Goal: Task Accomplishment & Management: Complete application form

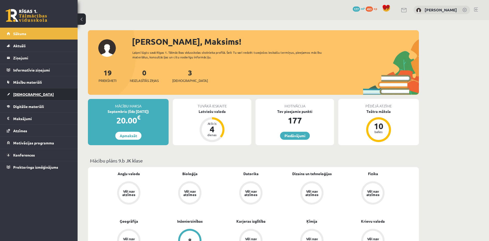
click at [62, 93] on link "[DEMOGRAPHIC_DATA]" at bounding box center [39, 95] width 64 height 12
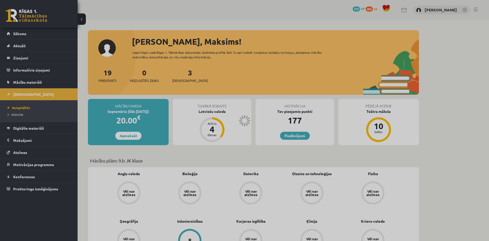
click at [62, 93] on div at bounding box center [244, 120] width 489 height 241
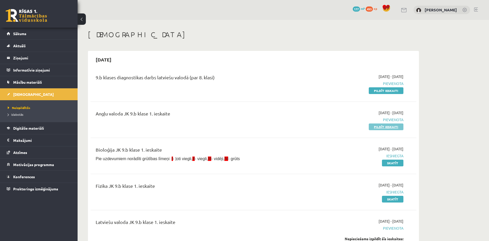
click at [392, 129] on link "Pildīt ieskaiti" at bounding box center [386, 127] width 35 height 7
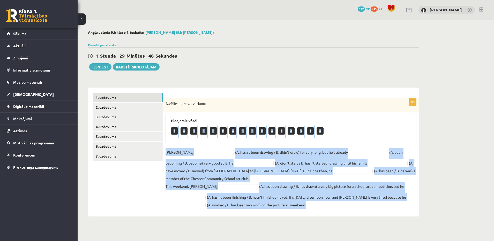
drag, startPoint x: 171, startPoint y: 130, endPoint x: 408, endPoint y: 207, distance: 249.1
click at [408, 207] on div "8p Izvēlies pareizo variantu. Pieejamie vārdi A A B B B B A B B B A A A B A A D…" at bounding box center [291, 155] width 256 height 114
copy div "A A B B B B A B B B A A A B A A Danny (A. hasn’t been drawing / B. didn’t draw)…"
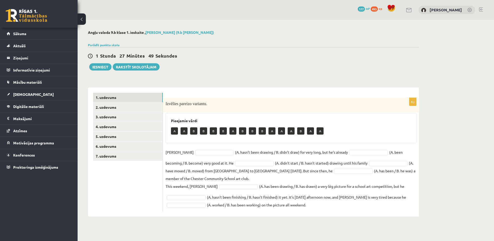
click at [136, 178] on ul "1. uzdevums 2. uzdevums 3. uzdevums 4. uzdevums 5. uzdevums 6. uzdevums 7. uzde…" at bounding box center [128, 152] width 70 height 119
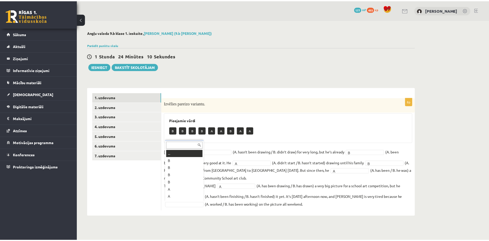
scroll to position [6, 0]
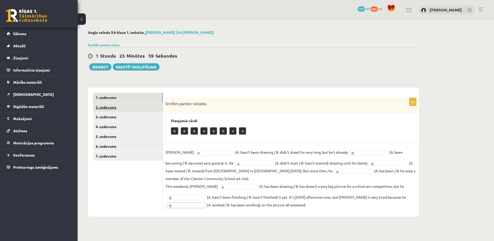
click at [131, 104] on link "2. uzdevums" at bounding box center [128, 108] width 70 height 10
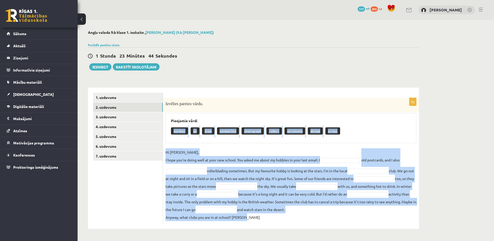
drag, startPoint x: 170, startPoint y: 130, endPoint x: 350, endPoint y: 218, distance: 200.0
click at [350, 218] on div "9p Izvēlies pareizo vārdu. Pieejamie vārdi outdoor go stew sandwiches photograp…" at bounding box center [291, 161] width 256 height 126
copy div "outdoor go stew sandwiches photograph collect astronomy abroad across Hi Gracie…"
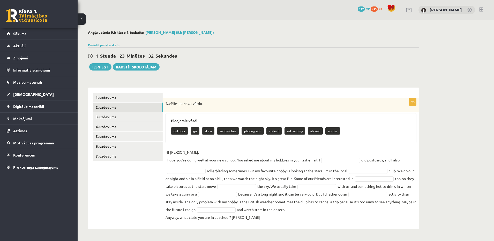
click at [258, 100] on div "Izvēlies pareizo vārdu." at bounding box center [291, 105] width 256 height 14
click at [334, 157] on fieldset "Hi Gracie, I hope you’re doing well at your new school. You asked me about my h…" at bounding box center [291, 185] width 251 height 73
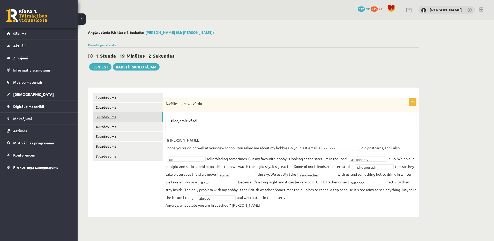
click at [131, 117] on link "3. uzdevums" at bounding box center [128, 117] width 70 height 10
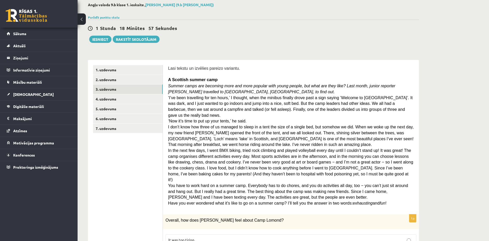
scroll to position [23, 0]
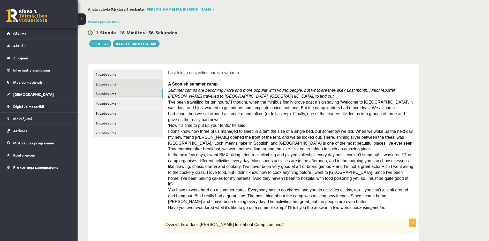
click at [143, 85] on link "2. uzdevums" at bounding box center [128, 84] width 70 height 10
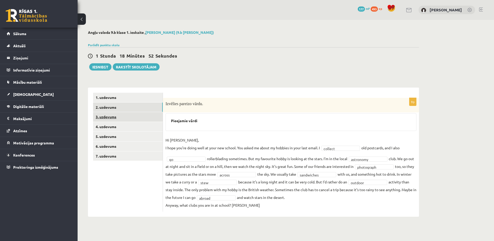
click at [151, 117] on link "3. uzdevums" at bounding box center [128, 117] width 70 height 10
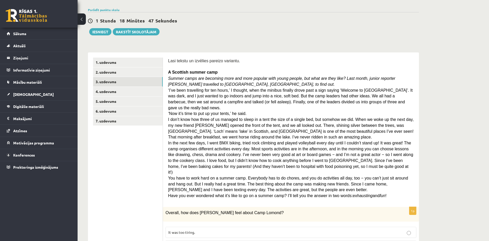
scroll to position [40, 0]
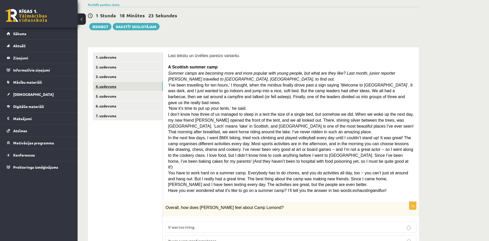
click at [152, 90] on link "4. uzdevums" at bounding box center [128, 87] width 70 height 10
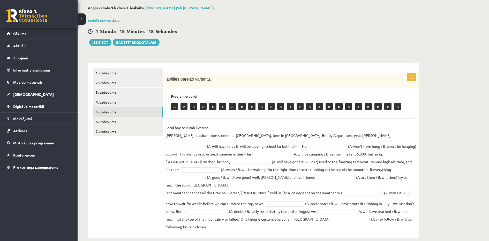
click at [147, 110] on link "5. uzdevums" at bounding box center [128, 112] width 70 height 10
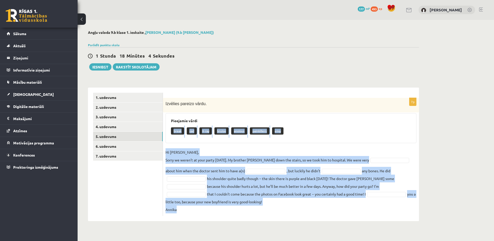
drag, startPoint x: 171, startPoint y: 132, endPoint x: 320, endPoint y: 209, distance: 168.1
click at [320, 209] on div "7p Izvēlies pareizo vārdu. Pieejamie vārdi break sad X-ray bruise anxious paink…" at bounding box center [291, 157] width 256 height 118
copy div "break sad X-ray bruise anxious painkillers envy Hi Jenny, Sorry we weren’t at y…"
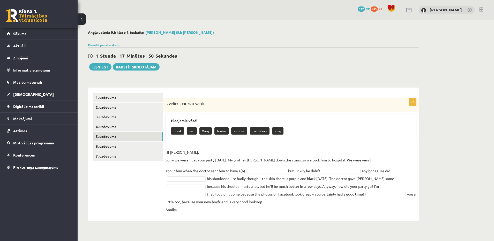
click at [305, 121] on h3 "Pieejamie vārdi" at bounding box center [291, 121] width 240 height 4
click at [391, 157] on fieldset "Hi Jenny, Sorry we weren’t at your party yesterday. My brother Kevin fell down …" at bounding box center [291, 181] width 251 height 65
click at [339, 168] on fieldset "Hi Jenny, Sorry we weren’t at your party yesterday. My brother Kevin fell down …" at bounding box center [291, 181] width 251 height 65
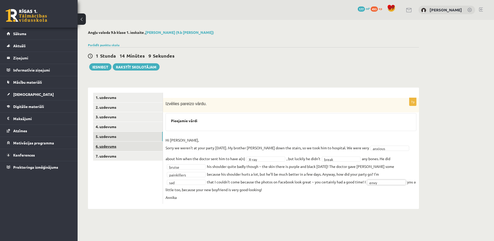
click at [130, 146] on link "6. uzdevums" at bounding box center [128, 147] width 70 height 10
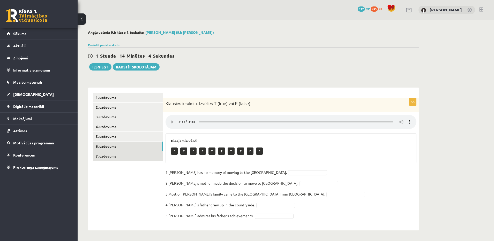
click at [123, 156] on link "7. uzdevums" at bounding box center [128, 157] width 70 height 10
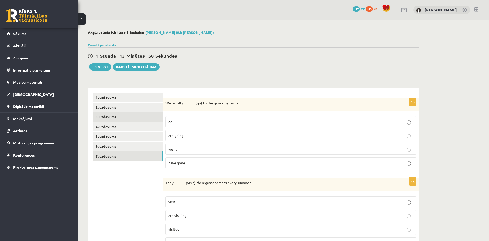
click at [115, 116] on link "3. uzdevums" at bounding box center [128, 117] width 70 height 10
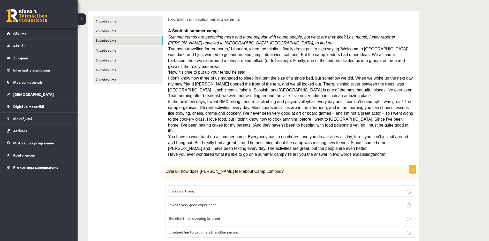
scroll to position [76, 0]
click at [118, 71] on link "6. uzdevums" at bounding box center [128, 71] width 70 height 10
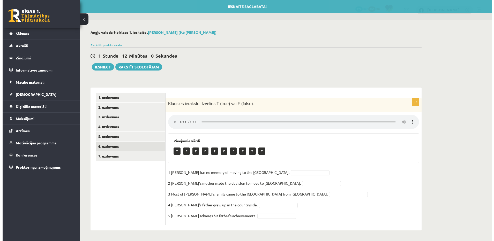
scroll to position [0, 0]
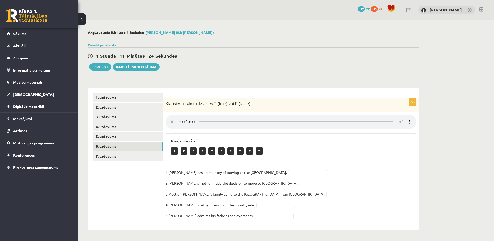
click at [317, 149] on div "T F F F T F F T T T" at bounding box center [291, 152] width 240 height 12
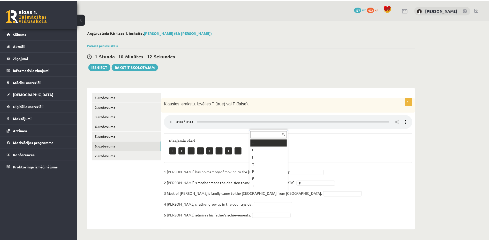
scroll to position [6, 0]
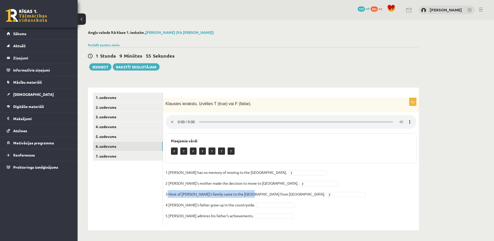
drag, startPoint x: 168, startPoint y: 194, endPoint x: 251, endPoint y: 197, distance: 83.1
click at [251, 197] on fieldset "1 Lila has no memory of moving to the UK. T * 2 Lila's mother made the decision…" at bounding box center [291, 196] width 251 height 54
copy p "Most of Tim's family came to the UK from Norway."
click at [311, 195] on fieldset "1 Lila has no memory of moving to the UK. T * 2 Lila's mother made the decision…" at bounding box center [291, 196] width 251 height 54
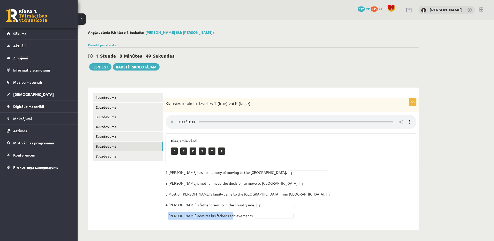
drag, startPoint x: 170, startPoint y: 214, endPoint x: 230, endPoint y: 217, distance: 60.6
click at [230, 217] on p "5 Tim admires his father's achievements." at bounding box center [210, 216] width 88 height 8
copy p "Tim admires his father's achievements"
click at [114, 210] on ul "1. uzdevums 2. uzdevums 3. uzdevums 4. uzdevums 5. uzdevums 6. uzdevums 7. uzde…" at bounding box center [128, 159] width 70 height 133
click at [333, 170] on fieldset "1 Lila has no memory of moving to the UK. T * 2 Lila's mother made the decision…" at bounding box center [291, 196] width 251 height 54
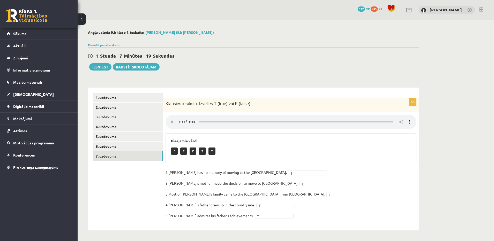
click at [134, 158] on link "7. uzdevums" at bounding box center [128, 157] width 70 height 10
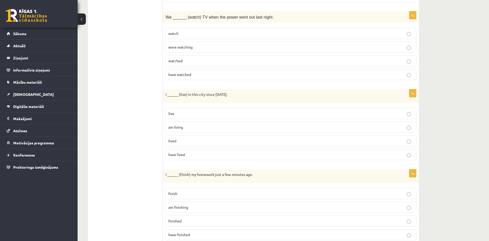
scroll to position [0, 0]
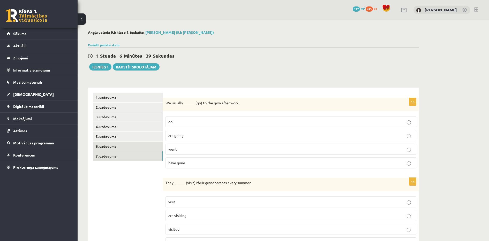
click at [106, 147] on link "6. uzdevums" at bounding box center [128, 147] width 70 height 10
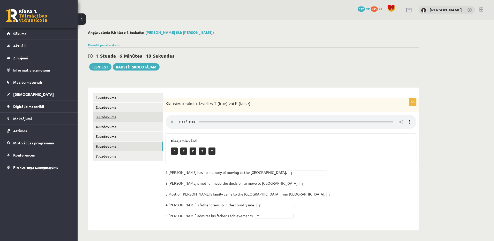
click at [137, 116] on link "3. uzdevums" at bounding box center [128, 117] width 70 height 10
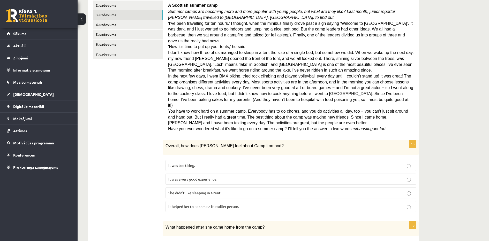
scroll to position [107, 0]
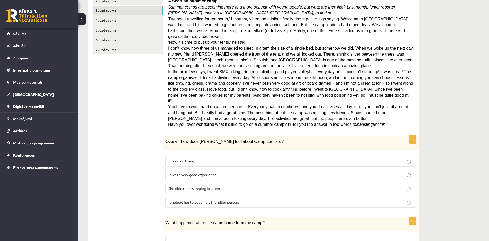
click at [220, 186] on span "She didn’t like sleeping in a tent." at bounding box center [194, 188] width 53 height 5
click at [331, 172] on p "It was a very good experience." at bounding box center [290, 174] width 245 height 5
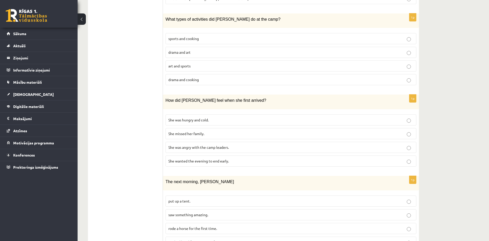
scroll to position [391, 0]
click at [181, 227] on p "rode a horse for the first time." at bounding box center [290, 229] width 245 height 5
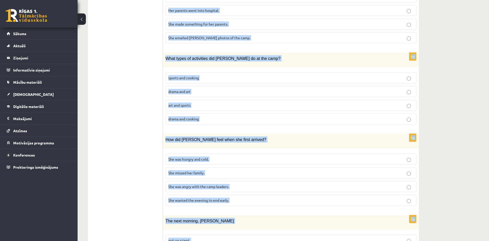
scroll to position [404, 0]
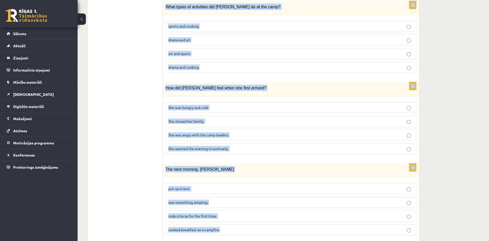
drag, startPoint x: 168, startPoint y: 47, endPoint x: 390, endPoint y: 242, distance: 295.6
copy form "A Scottish summer camp Summer camps are becoming more and more popular with you…"
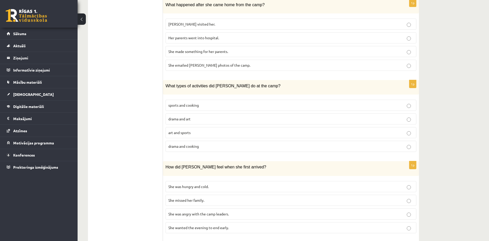
scroll to position [330, 0]
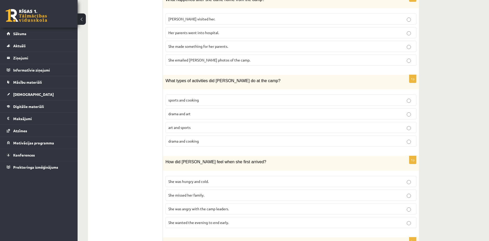
click at [278, 98] on p "sports and cooking" at bounding box center [290, 100] width 245 height 5
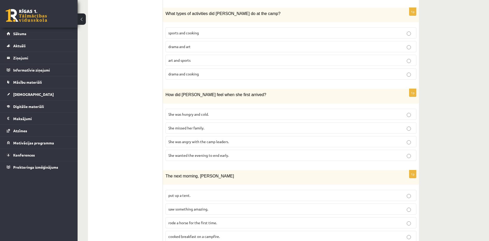
scroll to position [404, 0]
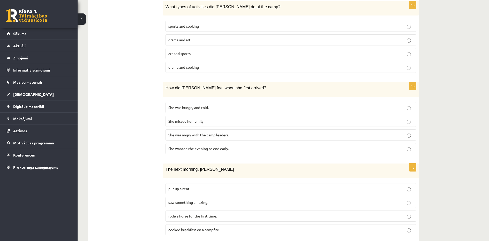
click at [257, 146] on p "She wanted the evening to end early." at bounding box center [290, 148] width 245 height 5
click at [215, 186] on p "put up a tent." at bounding box center [290, 188] width 245 height 5
click at [204, 200] on span "saw something amazing." at bounding box center [188, 202] width 40 height 5
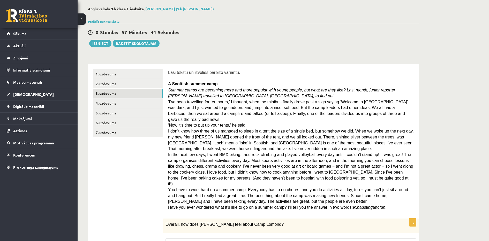
scroll to position [0, 0]
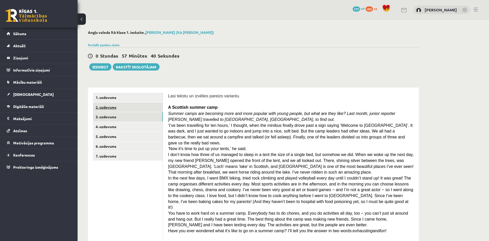
click at [128, 108] on link "2. uzdevums" at bounding box center [128, 108] width 70 height 10
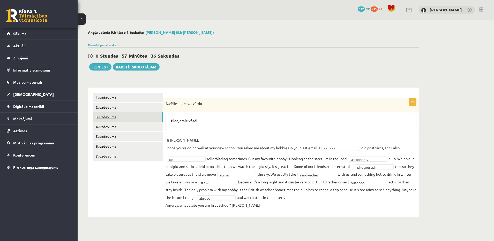
click at [124, 120] on link "3. uzdevums" at bounding box center [128, 117] width 70 height 10
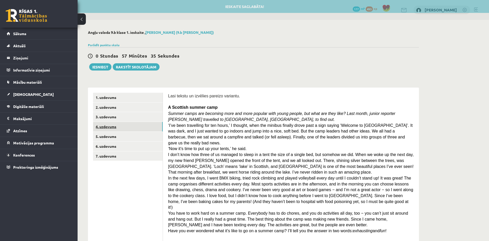
click at [123, 125] on link "4. uzdevums" at bounding box center [128, 127] width 70 height 10
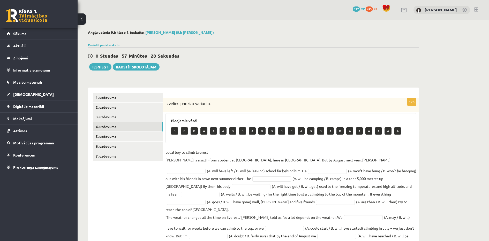
drag, startPoint x: 486, startPoint y: 99, endPoint x: 493, endPoint y: 99, distance: 7.0
click at [489, 99] on html "0 Dāvanas 177 mP 493 xp Maksims Nevedomijs Sākums Aktuāli Kā mācīties eSKOLĀ Ko…" at bounding box center [244, 120] width 489 height 241
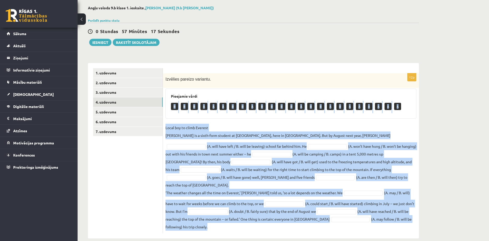
drag, startPoint x: 170, startPoint y: 107, endPoint x: 364, endPoint y: 217, distance: 222.9
click at [364, 217] on div "12p Izvēlies pareizo variantu. Pieejamie vārdi B B B A A A B B A B B B B A B B …" at bounding box center [291, 154] width 256 height 160
copy div "B B B A A A B B A B B B B A B B A B A A A A A A Local boy to climb Everest Nath…"
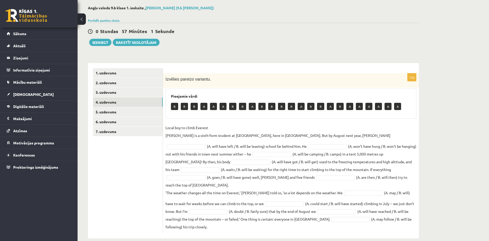
click at [232, 94] on h3 "Pieejamie vārdi" at bounding box center [291, 96] width 240 height 4
click at [329, 140] on fieldset "Local boy to climb Everest Nathan Short is a sixth-form student at Pittville Co…" at bounding box center [291, 177] width 251 height 107
click at [384, 132] on fieldset "Local boy to climb Everest Nathan Short is a sixth-form student at Pittville Co…" at bounding box center [291, 177] width 251 height 107
click at [236, 151] on fieldset "Local boy to climb Everest Nathan Short is a sixth-form student at Pittville Co…" at bounding box center [291, 177] width 251 height 107
click at [198, 159] on fieldset "Local boy to climb Everest Nathan Short is a sixth-form student at Pittville Co…" at bounding box center [291, 177] width 251 height 107
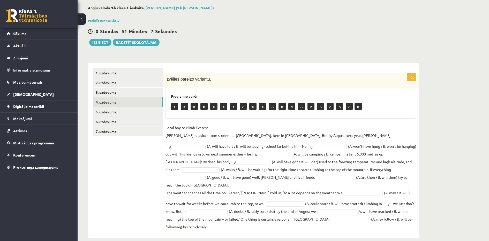
click at [370, 159] on fieldset "Local boy to climb Everest Nathan Short is a sixth-form student at Pittville Co…" at bounding box center [291, 177] width 251 height 107
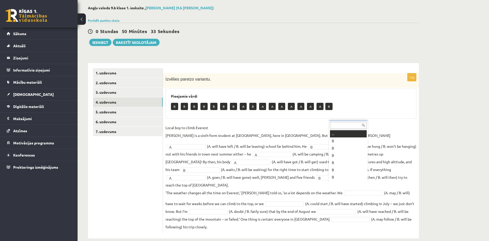
scroll to position [6, 0]
click at [366, 148] on ul "... B B B B B B B A B A A A A A A A B" at bounding box center [348, 156] width 38 height 52
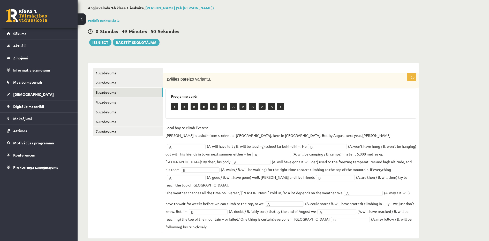
click at [150, 93] on link "3. uzdevums" at bounding box center [128, 93] width 70 height 10
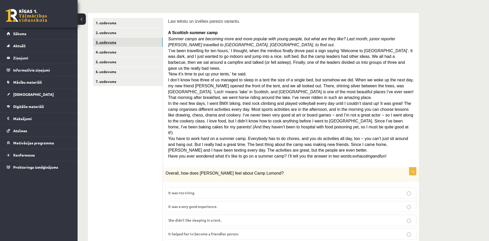
scroll to position [0, 0]
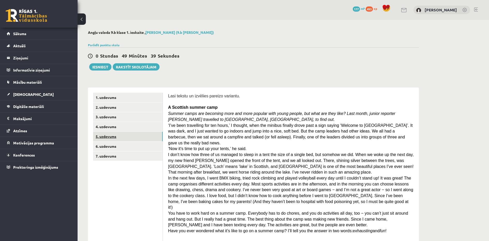
click at [133, 140] on link "5. uzdevums" at bounding box center [128, 137] width 70 height 10
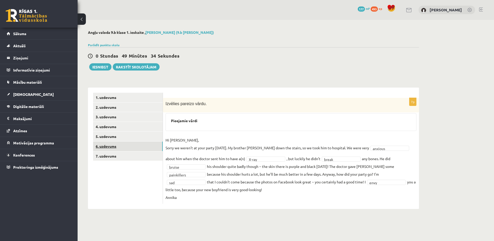
click at [133, 148] on link "6. uzdevums" at bounding box center [128, 147] width 70 height 10
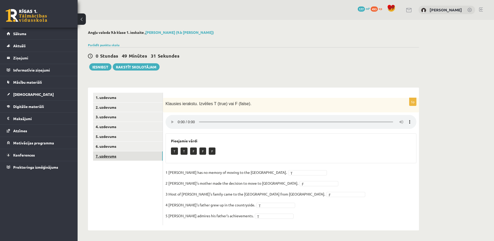
click at [133, 158] on link "7. uzdevums" at bounding box center [128, 157] width 70 height 10
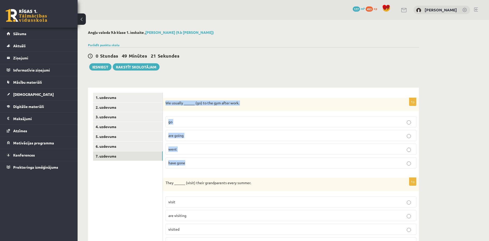
drag, startPoint x: 165, startPoint y: 103, endPoint x: 207, endPoint y: 166, distance: 75.9
click at [207, 166] on div "1p We usually ______ (go) to the gym after work. go are going went have gone" at bounding box center [291, 135] width 256 height 75
copy div "We usually ______ (go) to the gym after work. go are going went have gone"
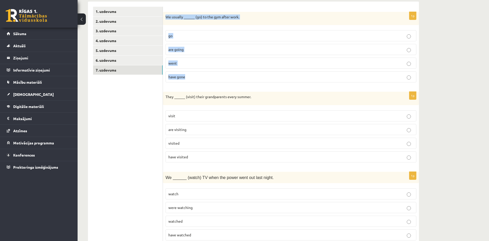
scroll to position [95, 0]
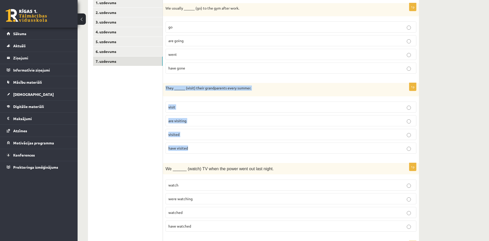
drag, startPoint x: 166, startPoint y: 88, endPoint x: 208, endPoint y: 146, distance: 71.9
click at [208, 146] on div "1p They ______ (visit) their grandparents every summer. visit are visiting visi…" at bounding box center [291, 120] width 256 height 75
copy div "They ______ (visit) their grandparents every summer. visit are visiting visited…"
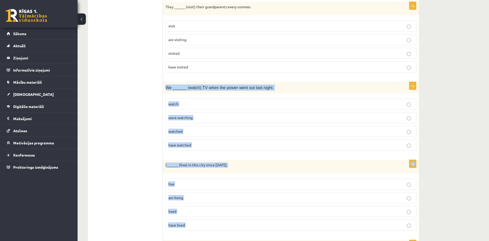
scroll to position [191, 0]
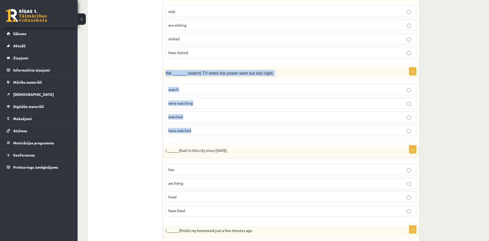
drag, startPoint x: 167, startPoint y: 184, endPoint x: 226, endPoint y: 138, distance: 74.9
click at [226, 138] on div "1p We ______ (watch) TV when the power went out last night. watch were watching…" at bounding box center [291, 104] width 256 height 73
copy div "We ______ (watch) TV when the power went out last night. watch were watching wa…"
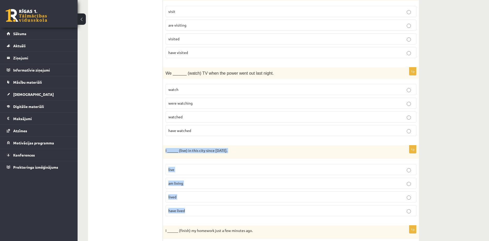
drag, startPoint x: 165, startPoint y: 150, endPoint x: 202, endPoint y: 206, distance: 66.5
click at [202, 206] on div "1p I ______ (live) in this city since 2010. live am living lived have lived" at bounding box center [291, 183] width 256 height 75
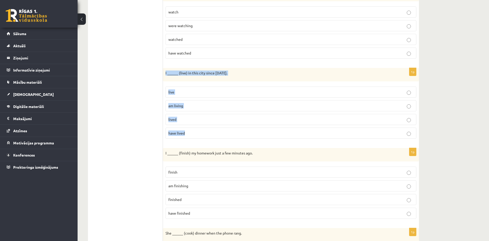
scroll to position [325, 0]
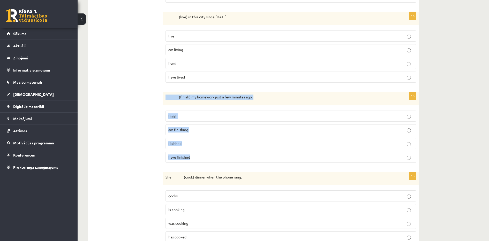
drag, startPoint x: 164, startPoint y: 97, endPoint x: 198, endPoint y: 158, distance: 70.1
click at [198, 158] on div "1p I ______ (finish) my homework just a few minutes ago. finish am finishing fi…" at bounding box center [291, 129] width 256 height 75
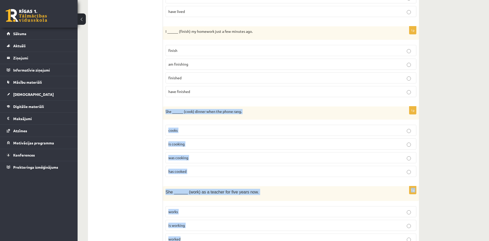
scroll to position [407, 0]
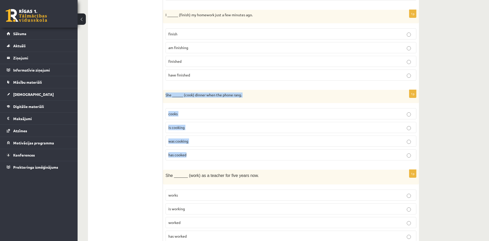
drag, startPoint x: 166, startPoint y: 177, endPoint x: 212, endPoint y: 149, distance: 53.4
click at [212, 149] on div "1p She ______ (cook) dinner when the phone rang. cooks is cooking was cooking h…" at bounding box center [291, 127] width 256 height 75
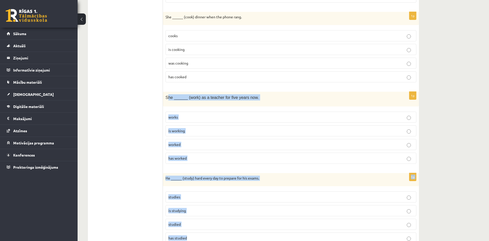
scroll to position [522, 0]
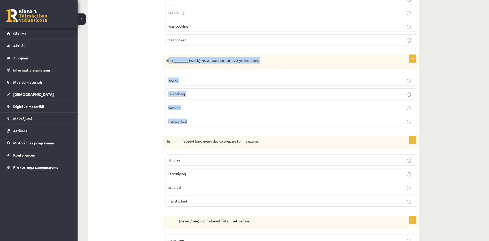
drag, startPoint x: 167, startPoint y: 175, endPoint x: 215, endPoint y: 128, distance: 67.2
click at [215, 128] on div "1p She ______ (work) as a teacher for five years now. works is working worked h…" at bounding box center [291, 93] width 256 height 76
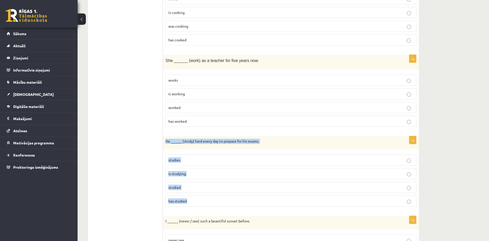
drag, startPoint x: 166, startPoint y: 141, endPoint x: 210, endPoint y: 195, distance: 69.6
click at [210, 195] on div "1p He ______ (study) hard every day to prepare for his exams. studies is studyi…" at bounding box center [291, 173] width 256 height 75
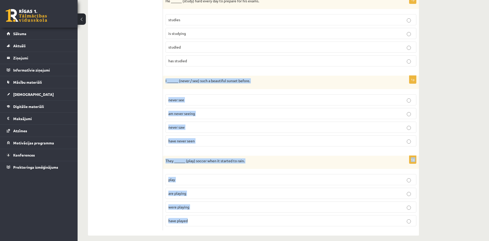
scroll to position [667, 0]
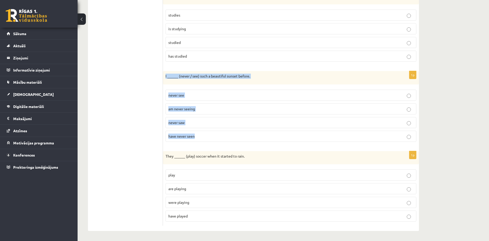
drag, startPoint x: 166, startPoint y: 222, endPoint x: 231, endPoint y: 143, distance: 101.6
click at [231, 143] on div "1p I ______ (never / see) such a beautiful sunset before. never see am never se…" at bounding box center [291, 108] width 256 height 75
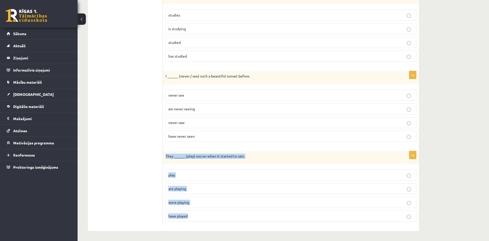
drag, startPoint x: 166, startPoint y: 154, endPoint x: 207, endPoint y: 221, distance: 77.7
click at [207, 221] on div "1p They ______ (play) soccer when it started to rain. play are playing were pla…" at bounding box center [291, 188] width 256 height 75
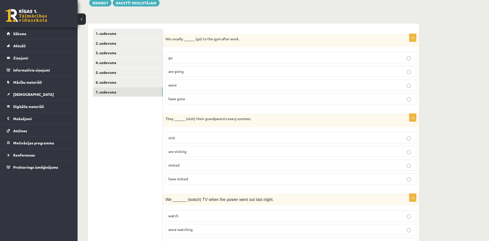
scroll to position [30, 0]
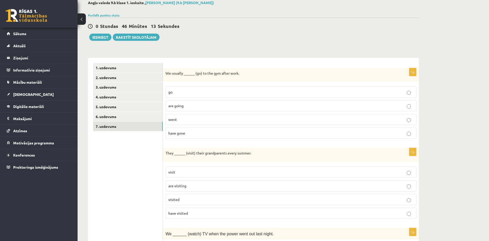
click at [270, 91] on p "go" at bounding box center [290, 92] width 245 height 5
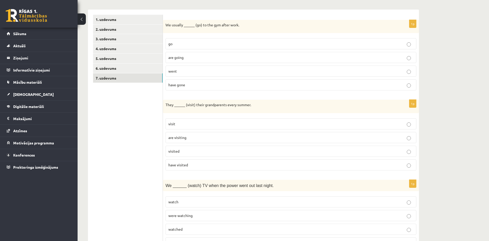
scroll to position [82, 0]
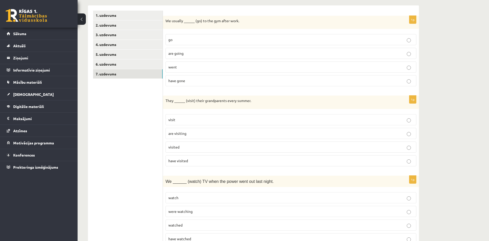
click at [207, 130] on label "are visiting" at bounding box center [291, 133] width 251 height 11
click at [194, 118] on p "visit" at bounding box center [290, 119] width 245 height 5
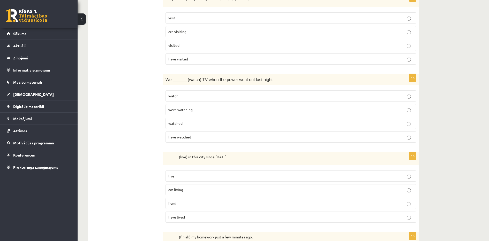
scroll to position [187, 0]
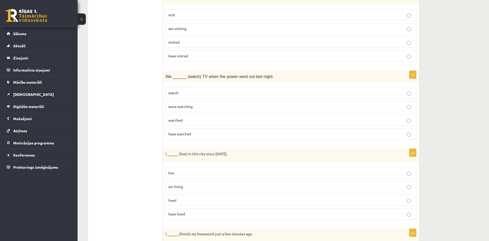
click at [194, 107] on p "were watching" at bounding box center [290, 106] width 245 height 5
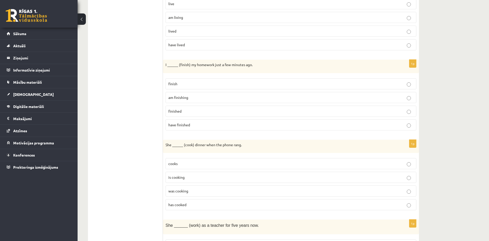
scroll to position [349, 0]
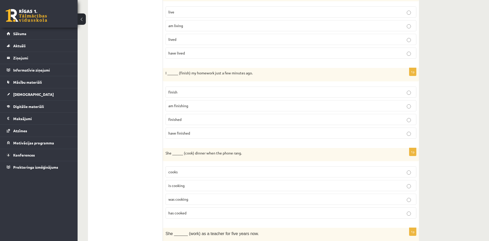
click at [203, 135] on p "have finished" at bounding box center [290, 133] width 245 height 5
drag, startPoint x: 488, startPoint y: 121, endPoint x: 481, endPoint y: 127, distance: 9.6
click at [481, 127] on div "Angļu valoda 9.b klase 1. ieskaite , Maksims Nevedomijs (9.b JK klase) Parādīt …" at bounding box center [284, 115] width 412 height 889
click at [470, 186] on div "Angļu valoda 9.b klase 1. ieskaite , Maksims Nevedomijs (9.b JK klase) Parādīt …" at bounding box center [284, 115] width 412 height 889
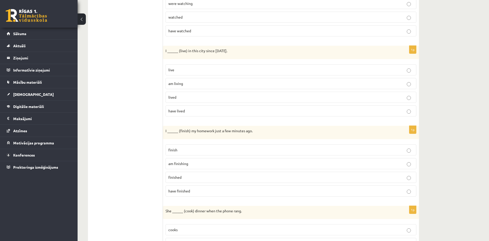
scroll to position [290, 0]
click at [177, 84] on span "am living" at bounding box center [175, 84] width 15 height 5
click at [183, 113] on span "have lived" at bounding box center [176, 112] width 17 height 5
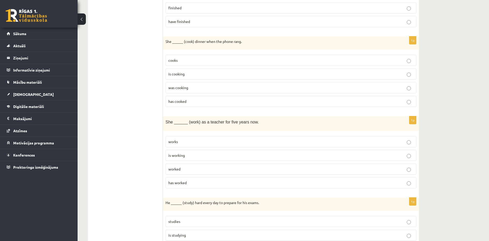
scroll to position [467, 0]
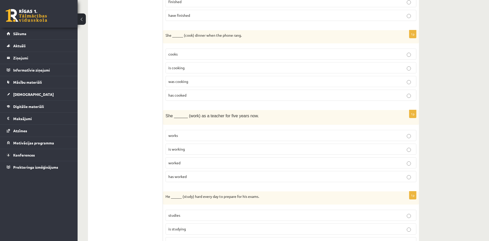
click at [193, 82] on p "was cooking" at bounding box center [290, 81] width 245 height 5
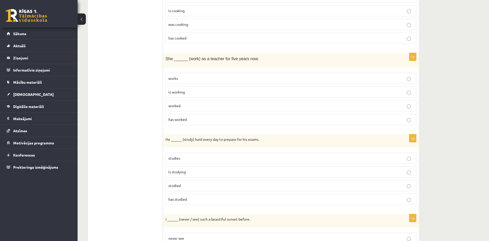
scroll to position [526, 0]
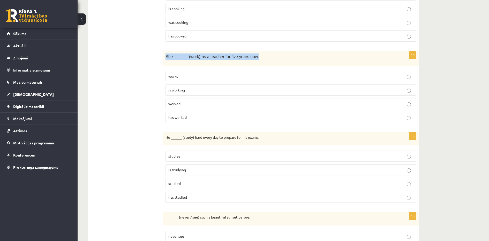
drag, startPoint x: 166, startPoint y: 56, endPoint x: 258, endPoint y: 61, distance: 92.5
click at [258, 61] on div "She ______ (work) as a teacher for five years now." at bounding box center [291, 58] width 256 height 14
click at [177, 119] on span "has worked" at bounding box center [177, 117] width 18 height 5
drag, startPoint x: 166, startPoint y: 56, endPoint x: 223, endPoint y: 118, distance: 84.4
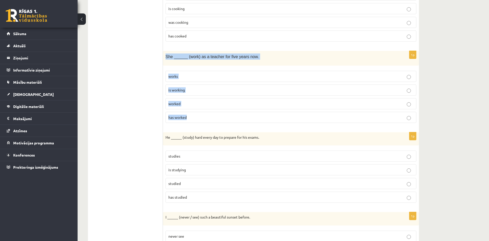
click at [223, 118] on div "1p She ______ (work) as a teacher for five years now. works is working worked h…" at bounding box center [291, 89] width 256 height 76
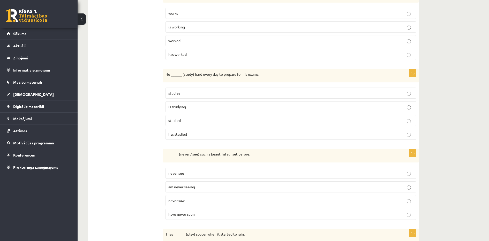
scroll to position [612, 0]
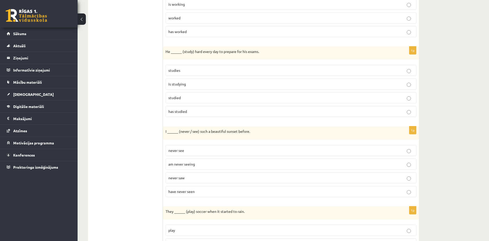
click at [188, 112] on p "has studied" at bounding box center [290, 111] width 245 height 5
drag, startPoint x: 164, startPoint y: 50, endPoint x: 192, endPoint y: 111, distance: 67.3
click at [192, 111] on div "1p He ______ (study) hard every day to prepare for his exams. studies is studyi…" at bounding box center [291, 84] width 256 height 75
click at [185, 94] on label "studied" at bounding box center [291, 97] width 251 height 11
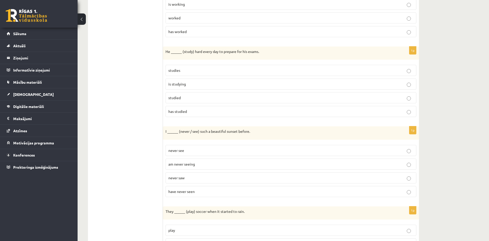
click at [177, 65] on label "studies" at bounding box center [291, 70] width 251 height 11
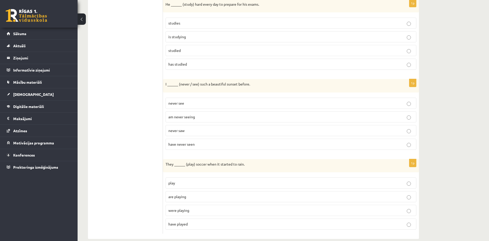
scroll to position [667, 0]
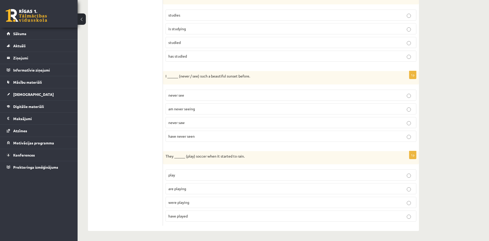
click at [188, 120] on p "never saw" at bounding box center [290, 122] width 245 height 5
click at [213, 214] on p "have played" at bounding box center [290, 216] width 245 height 5
click at [187, 200] on p "were playing" at bounding box center [290, 202] width 245 height 5
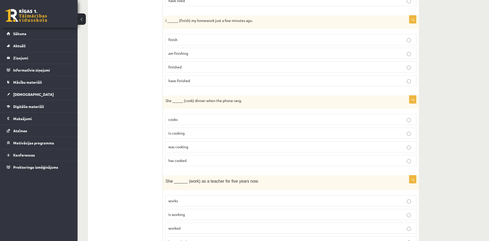
scroll to position [403, 0]
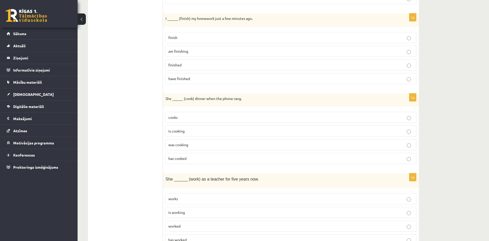
click at [186, 66] on p "finished" at bounding box center [290, 64] width 245 height 5
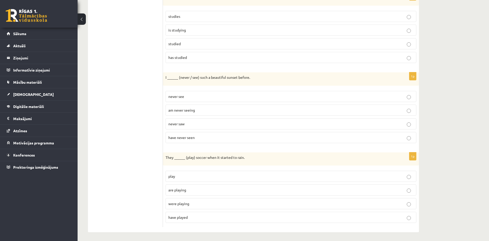
scroll to position [667, 0]
click at [280, 138] on p "have never seen" at bounding box center [290, 136] width 245 height 5
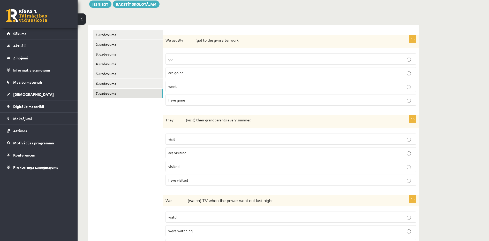
scroll to position [0, 0]
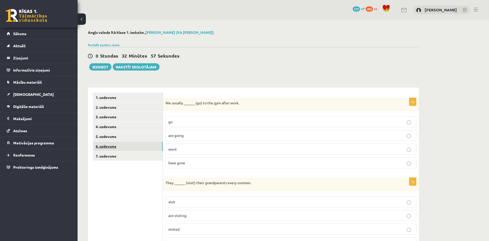
click at [129, 147] on link "6. uzdevums" at bounding box center [128, 147] width 70 height 10
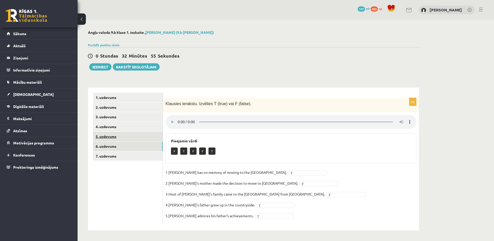
click at [124, 136] on link "5. uzdevums" at bounding box center [128, 137] width 70 height 10
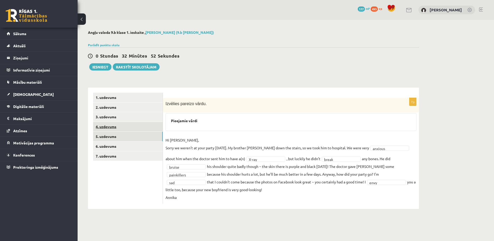
click at [113, 123] on link "4. uzdevums" at bounding box center [128, 127] width 70 height 10
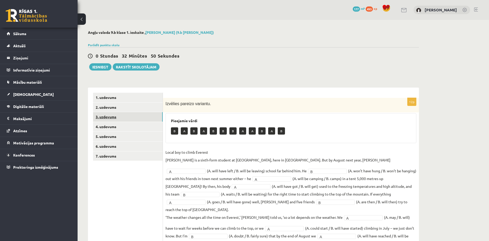
click at [115, 114] on link "3. uzdevums" at bounding box center [128, 117] width 70 height 10
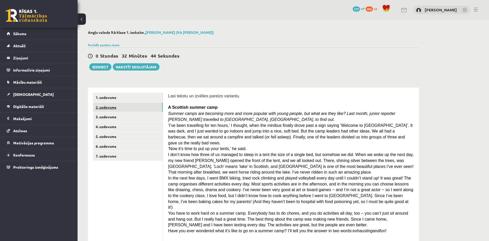
click at [137, 108] on link "2. uzdevums" at bounding box center [128, 108] width 70 height 10
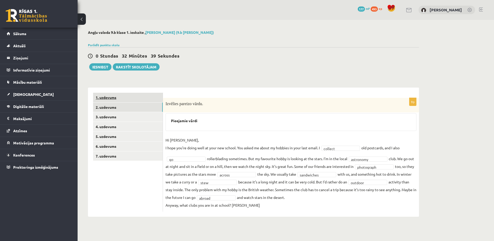
click at [114, 96] on link "1. uzdevums" at bounding box center [128, 98] width 70 height 10
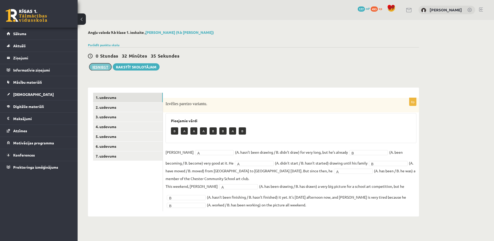
click at [97, 65] on button "Iesniegt" at bounding box center [100, 66] width 22 height 7
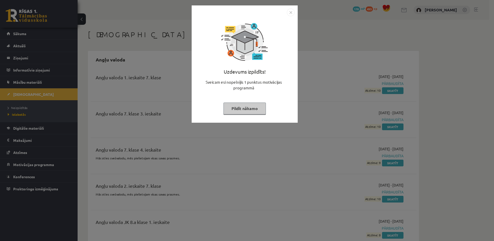
click at [247, 114] on button "Pildīt nākamo" at bounding box center [245, 109] width 42 height 12
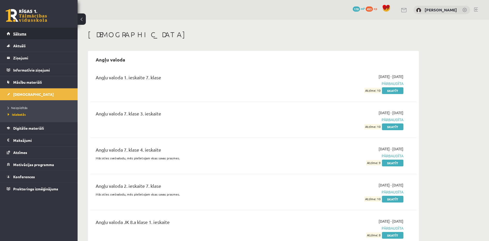
click at [41, 33] on link "Sākums" at bounding box center [39, 34] width 64 height 12
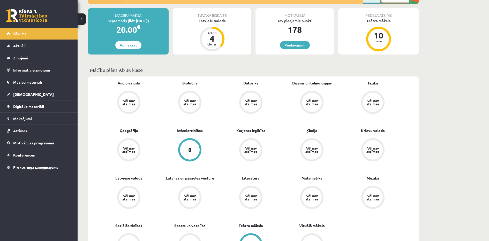
scroll to position [91, 0]
click at [28, 96] on span "[DEMOGRAPHIC_DATA]" at bounding box center [33, 94] width 41 height 5
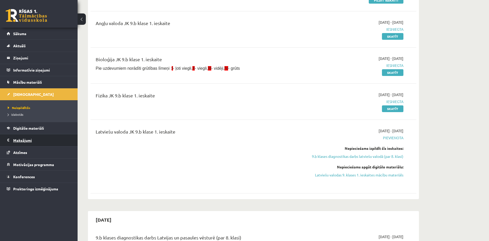
click at [28, 139] on legend "Maksājumi 0" at bounding box center [42, 141] width 58 height 12
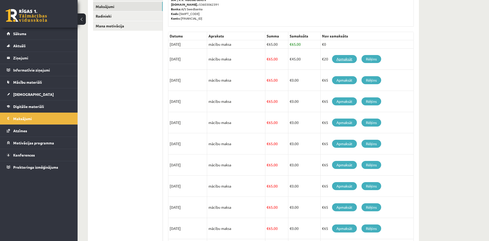
click at [346, 60] on link "Apmaksāt" at bounding box center [344, 59] width 25 height 8
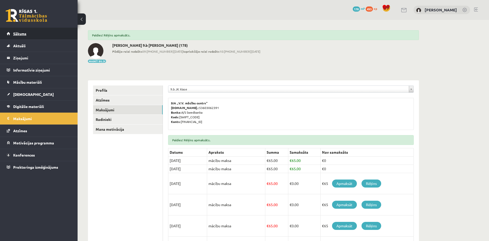
click at [55, 32] on link "Sākums" at bounding box center [39, 34] width 64 height 12
